Goal: Task Accomplishment & Management: Complete application form

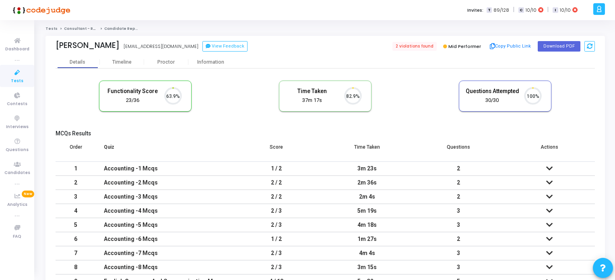
scroll to position [16, 21]
click at [12, 76] on icon at bounding box center [17, 73] width 17 height 10
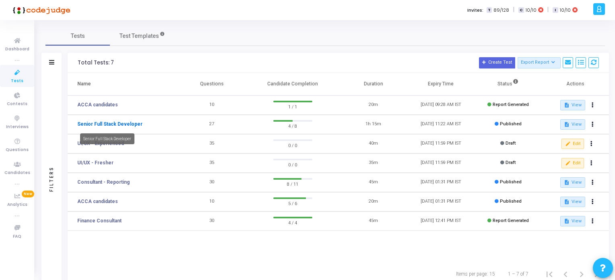
click at [120, 123] on link "Senior Full Stack Developer" at bounding box center [109, 123] width 65 height 7
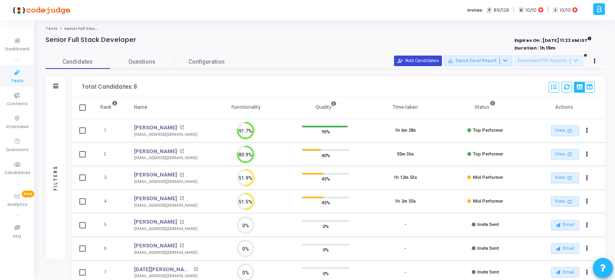
click at [423, 59] on button "person_add_alt Add Candidates" at bounding box center [418, 60] width 48 height 10
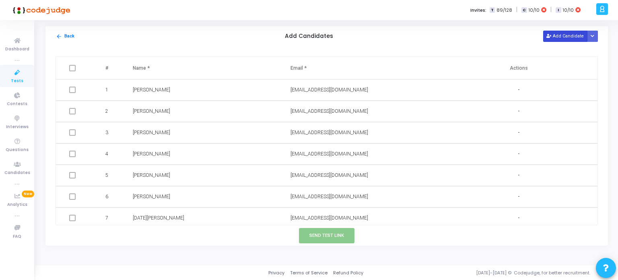
click at [566, 37] on button "Add Candidate" at bounding box center [565, 36] width 44 height 11
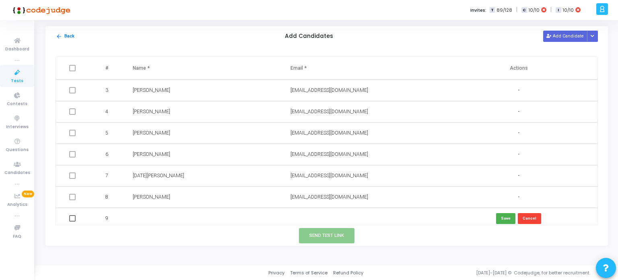
scroll to position [46, 0]
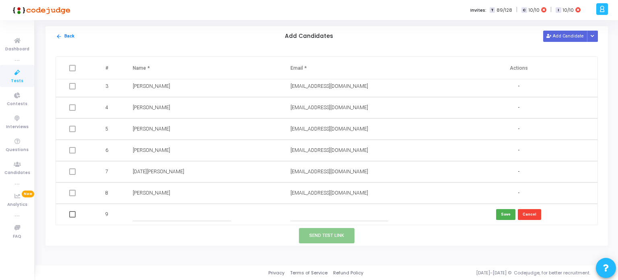
click at [302, 212] on input "text" at bounding box center [339, 214] width 98 height 13
paste input "[EMAIL_ADDRESS][DOMAIN_NAME]"
type input "[EMAIL_ADDRESS][DOMAIN_NAME]"
click at [194, 214] on input "text" at bounding box center [182, 214] width 98 height 13
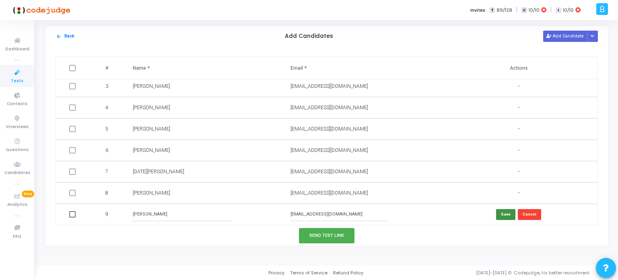
type input "[PERSON_NAME]"
click at [508, 215] on button "Save" at bounding box center [505, 214] width 19 height 11
click at [322, 236] on button "Send Test Link" at bounding box center [326, 235] width 55 height 15
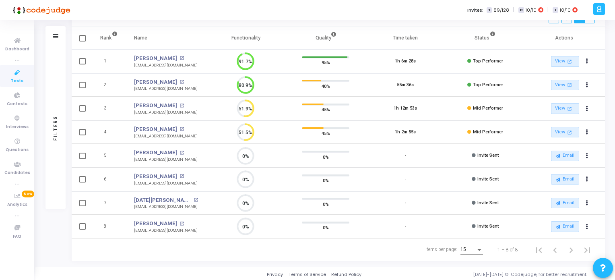
scroll to position [29, 0]
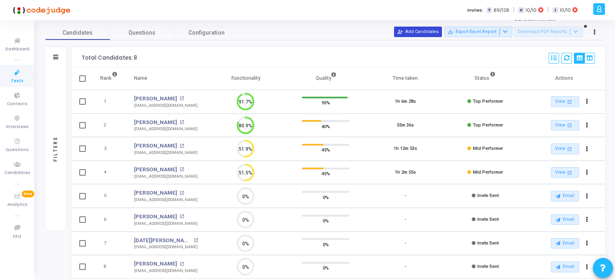
click at [418, 34] on button "person_add_alt Add Candidates" at bounding box center [418, 32] width 48 height 10
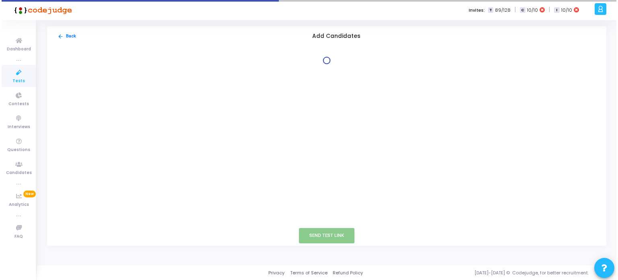
scroll to position [0, 0]
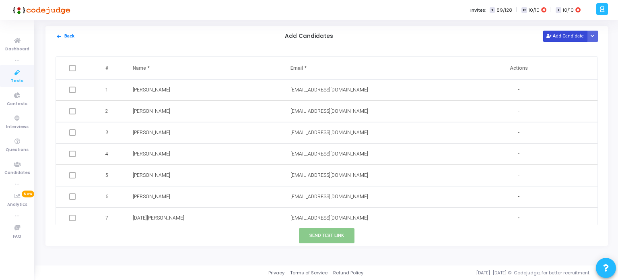
click at [559, 34] on button "Add Candidate" at bounding box center [565, 36] width 44 height 11
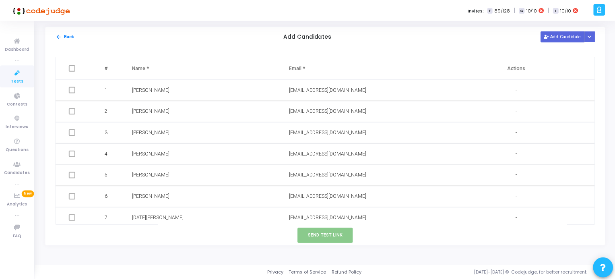
scroll to position [46, 0]
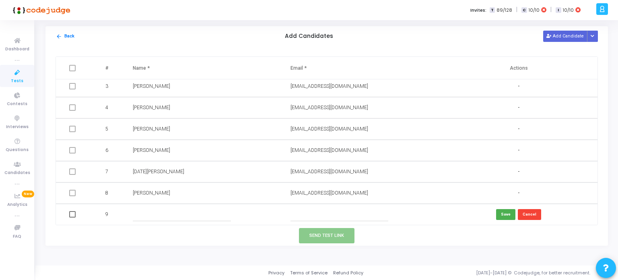
click at [315, 214] on input "text" at bounding box center [339, 214] width 98 height 13
paste input "[EMAIL_ADDRESS][DOMAIN_NAME]"
type input "[EMAIL_ADDRESS][DOMAIN_NAME]"
click at [220, 215] on input "text" at bounding box center [182, 214] width 98 height 13
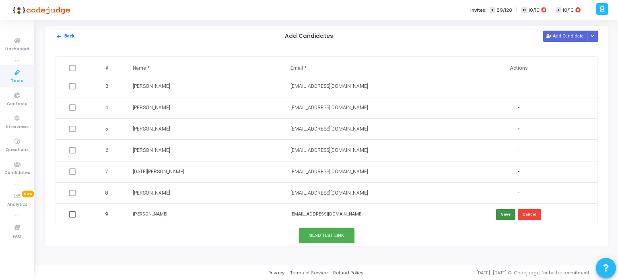
type input "[PERSON_NAME]"
click at [507, 214] on button "Save" at bounding box center [505, 214] width 19 height 11
click at [345, 234] on button "Send Test Link" at bounding box center [326, 235] width 55 height 15
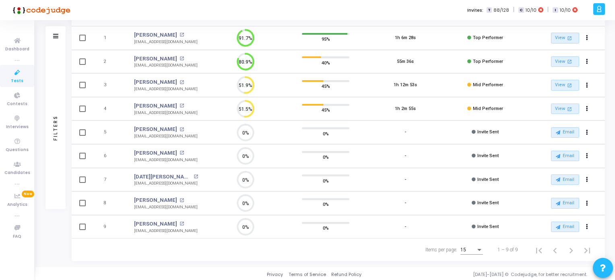
scroll to position [93, 0]
click at [16, 72] on icon at bounding box center [17, 73] width 17 height 10
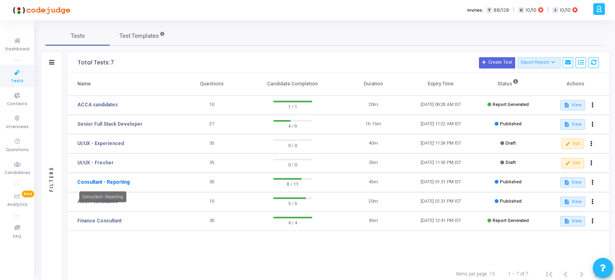
click at [110, 180] on link "Consultant - Reporting" at bounding box center [103, 181] width 52 height 7
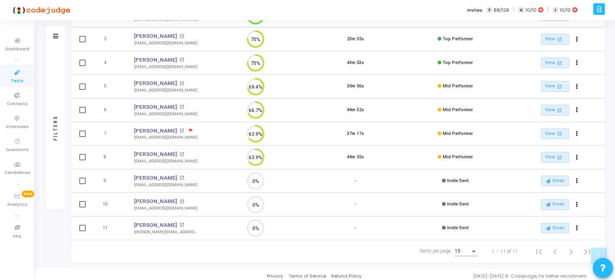
scroll to position [140, 0]
click at [13, 73] on icon at bounding box center [17, 73] width 17 height 10
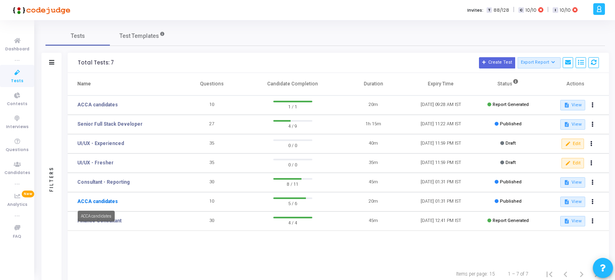
click at [95, 202] on link "ACCA candidates" at bounding box center [97, 200] width 41 height 7
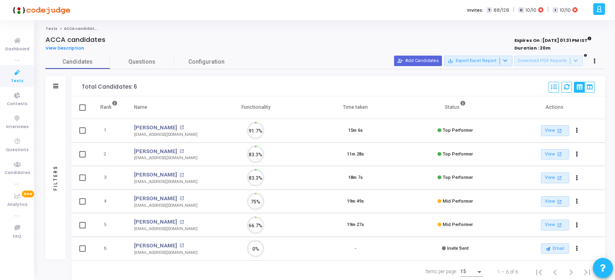
scroll to position [16, 21]
